Goal: Find contact information: Find contact information

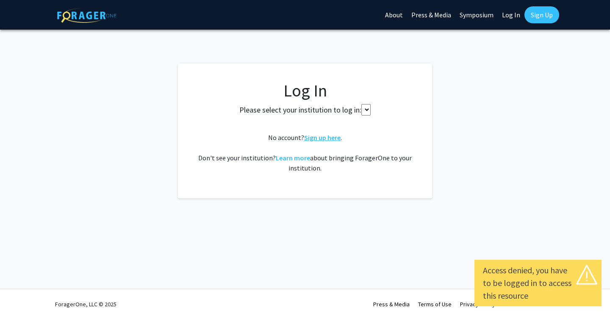
select select
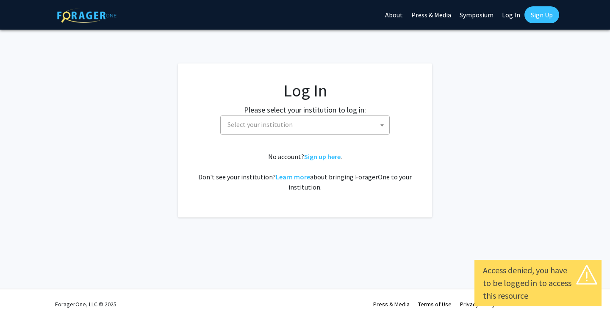
click at [350, 123] on span "Select your institution" at bounding box center [306, 124] width 165 height 17
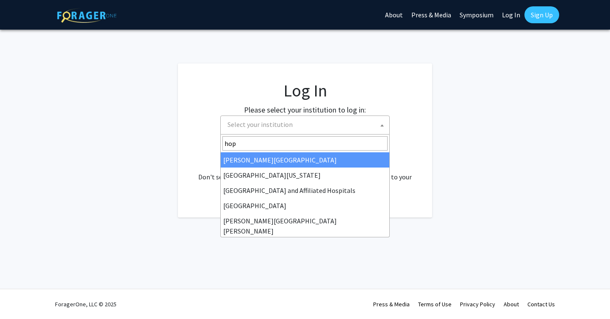
type input "hopk"
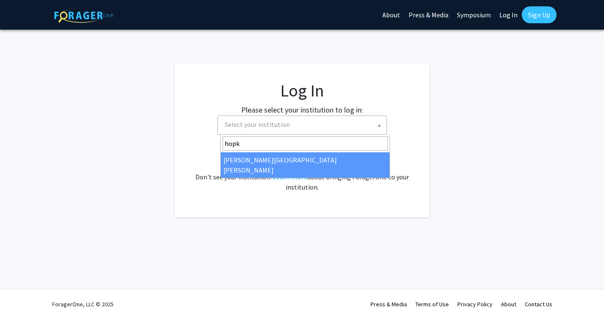
select select "1"
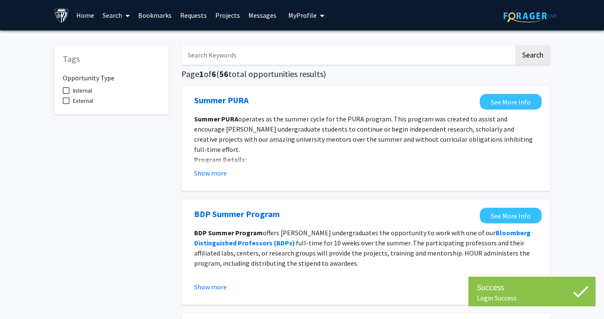
click at [317, 52] on input "Search Keywords" at bounding box center [347, 54] width 332 height 19
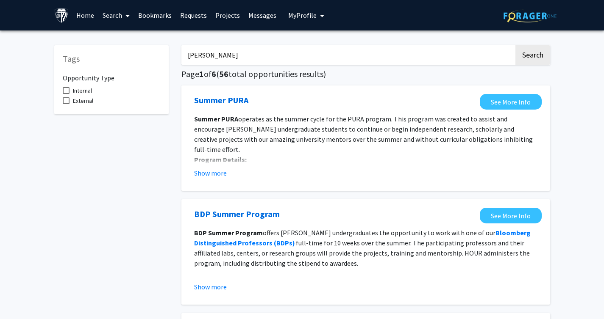
type input "[PERSON_NAME]"
click at [515, 45] on button "Search" at bounding box center [532, 54] width 35 height 19
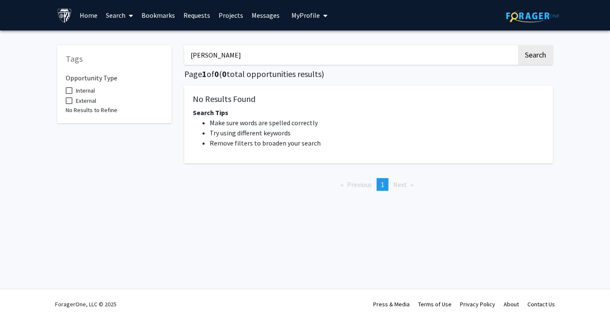
click at [116, 12] on link "Search" at bounding box center [120, 15] width 36 height 30
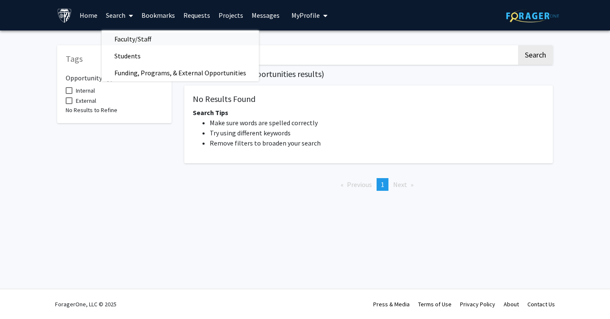
click at [134, 30] on span "Faculty/Staff" at bounding box center [133, 38] width 62 height 17
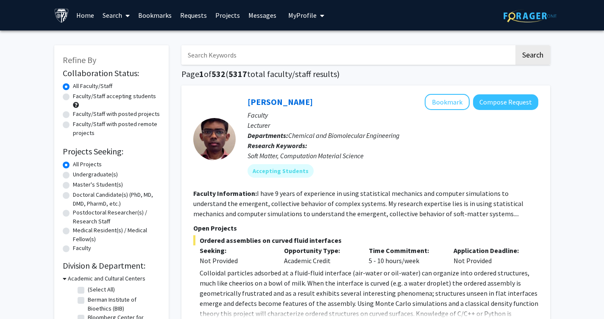
click at [248, 64] on input "Search Keywords" at bounding box center [347, 54] width 332 height 19
click at [515, 45] on button "Search" at bounding box center [532, 54] width 35 height 19
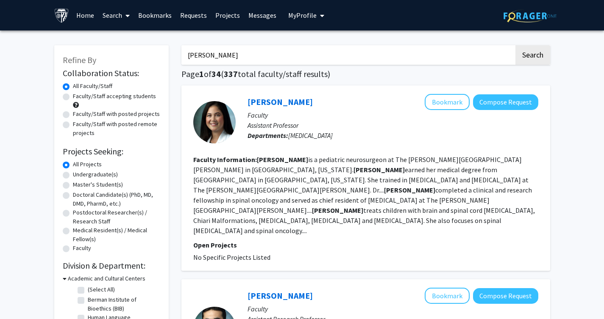
type input "gary gallia"
click at [515, 45] on button "Search" at bounding box center [532, 54] width 35 height 19
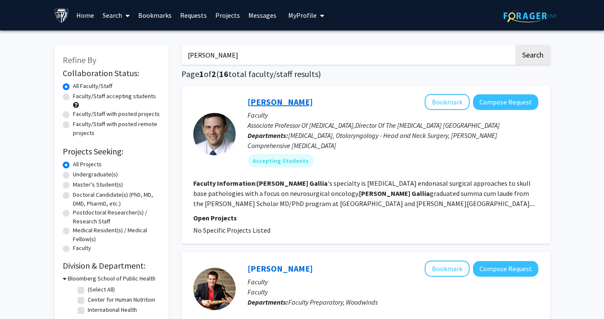
click at [268, 105] on link "Gary Gallia" at bounding box center [279, 102] width 65 height 11
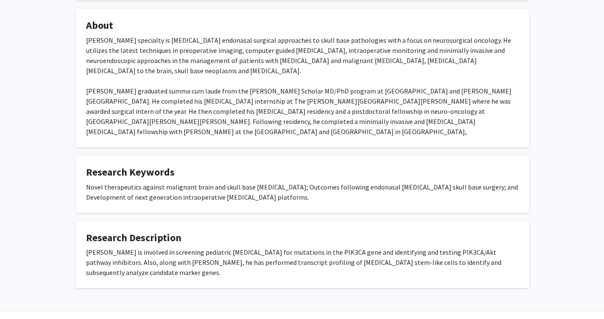
scroll to position [154, 0]
